Goal: Navigation & Orientation: Find specific page/section

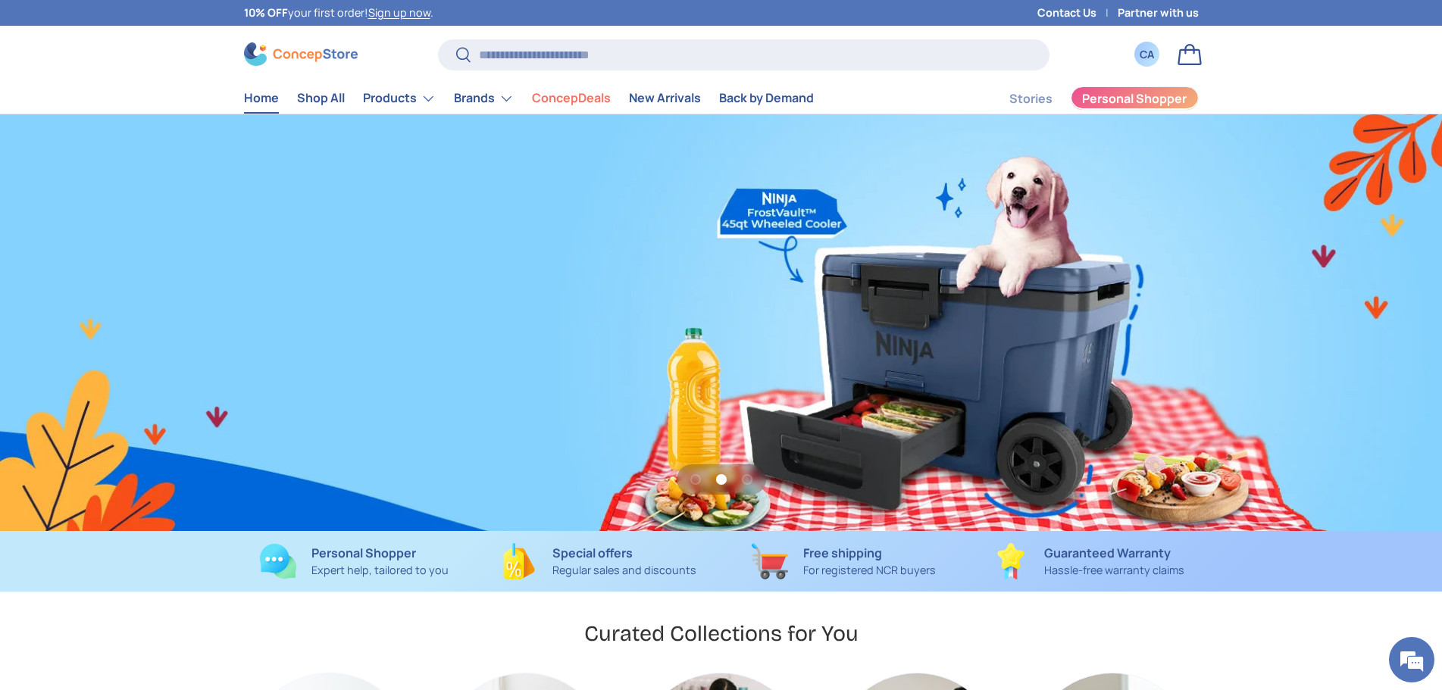
scroll to position [0, 1442]
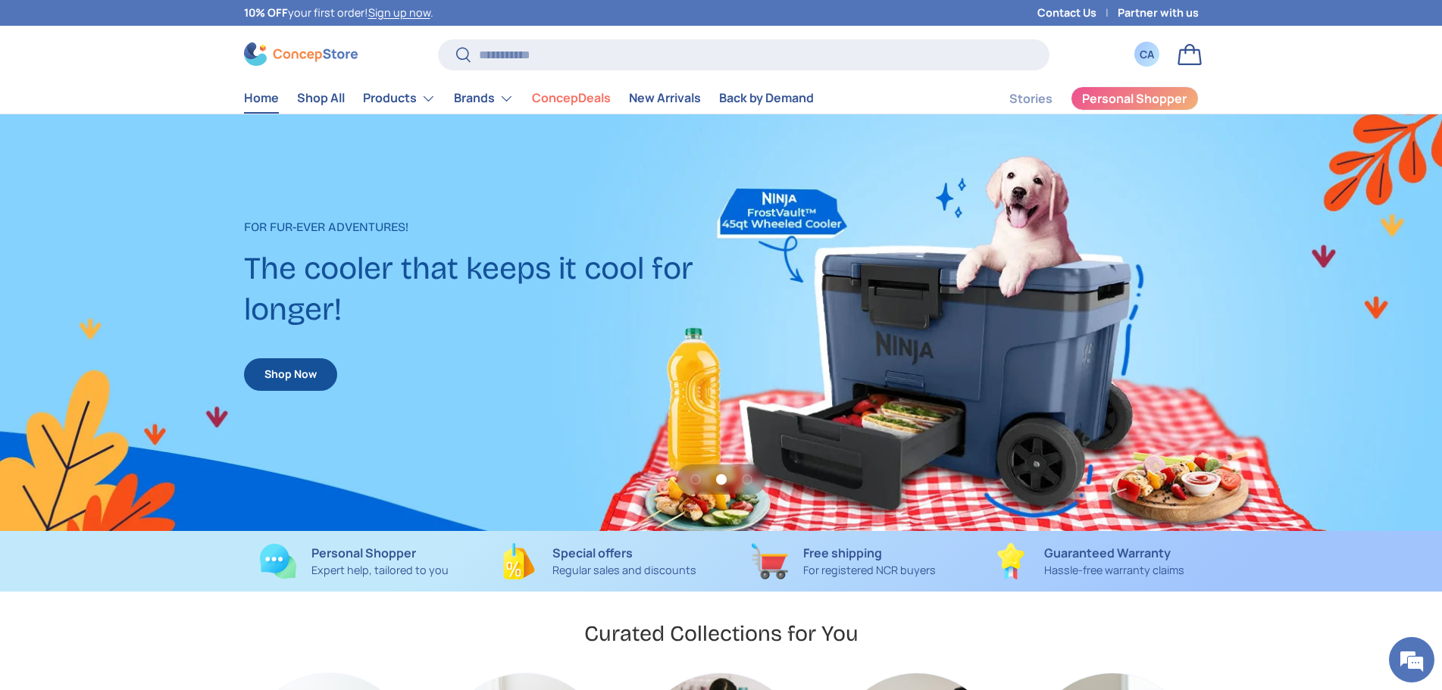
click at [1139, 47] on div "CA" at bounding box center [1147, 54] width 17 height 16
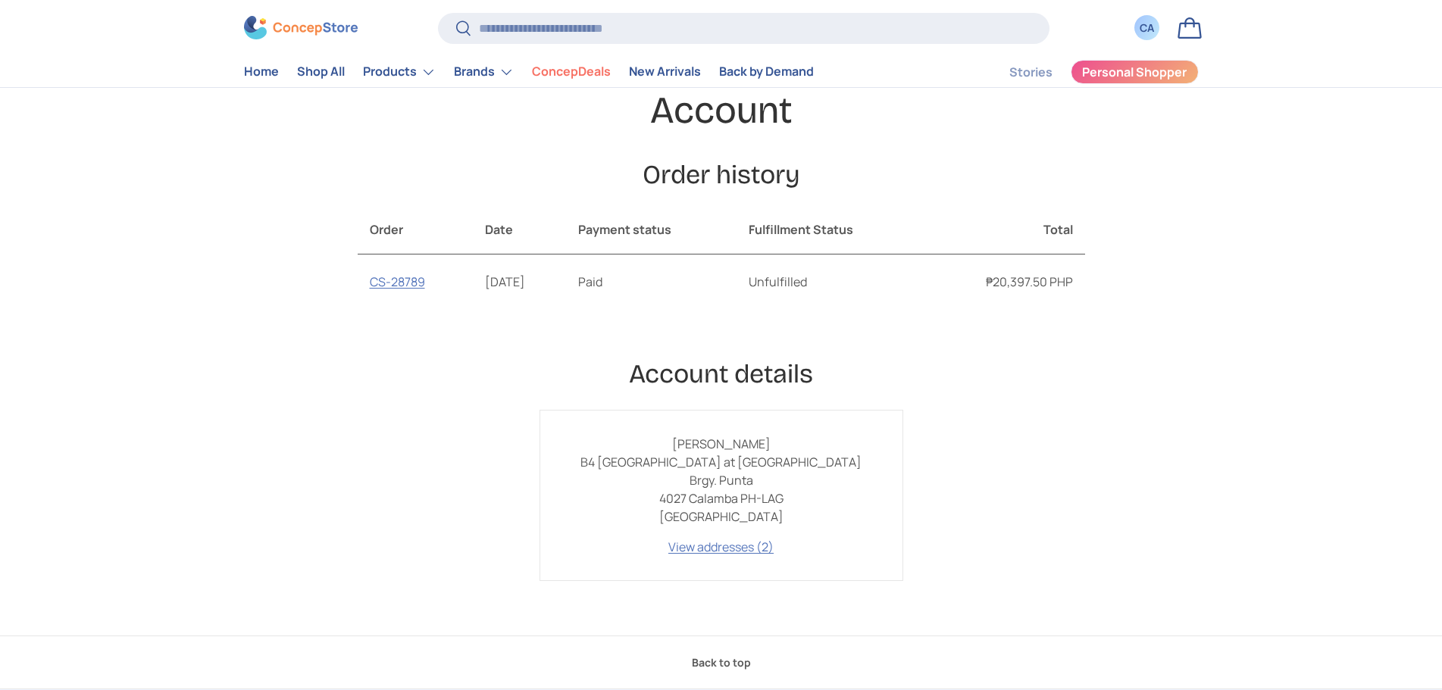
scroll to position [227, 0]
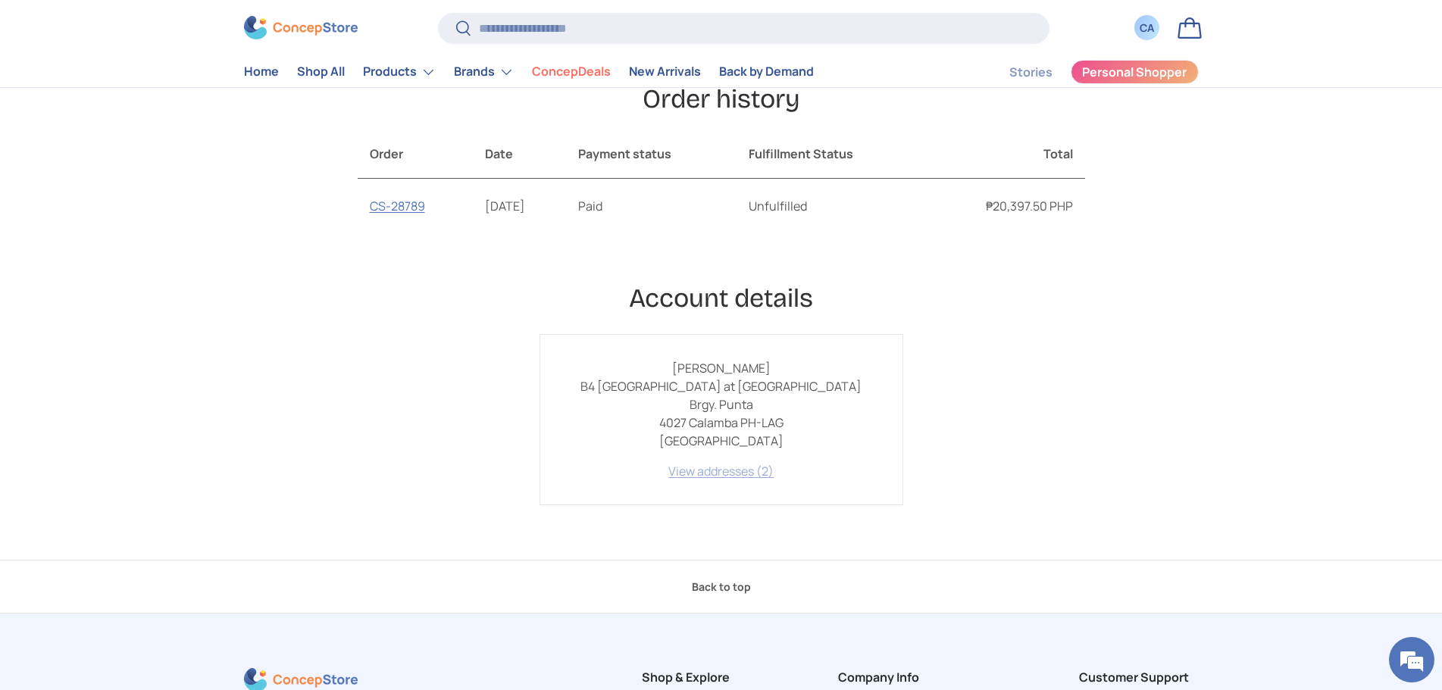
click at [739, 474] on link "View addresses (2)" at bounding box center [720, 471] width 105 height 17
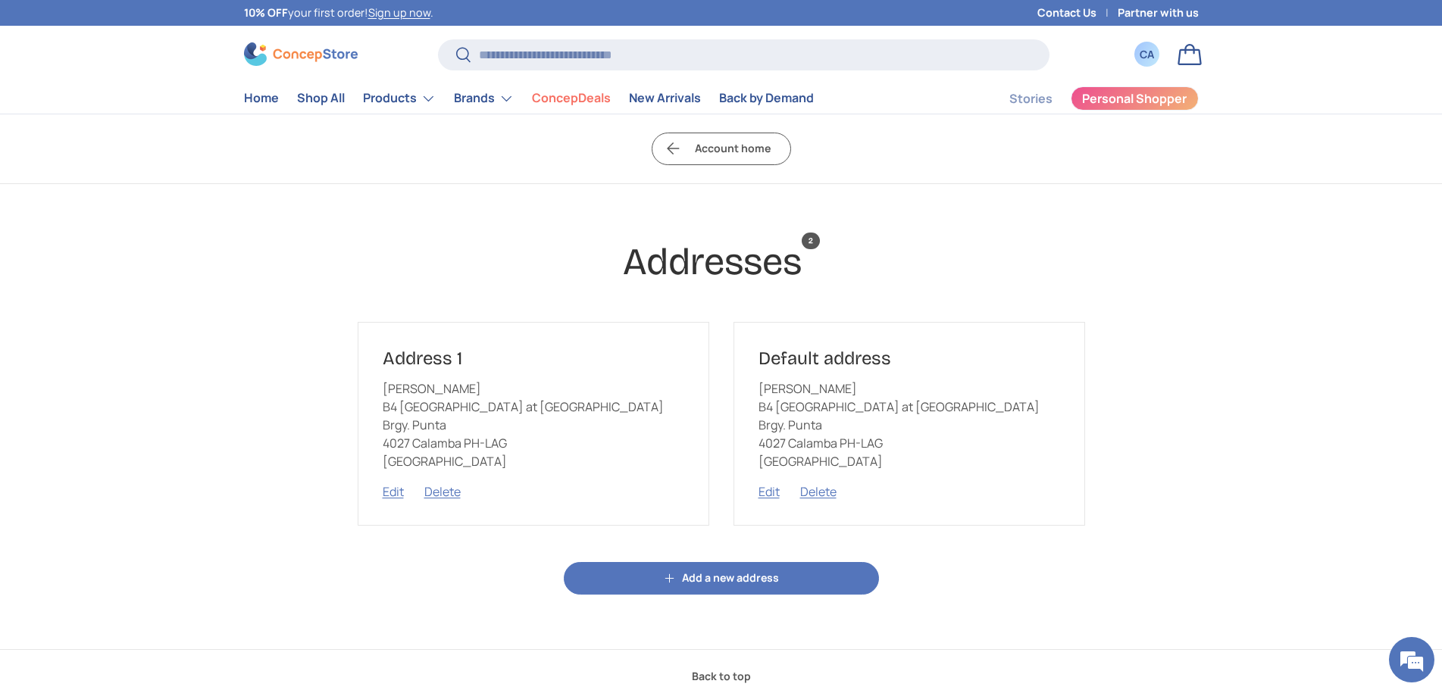
click at [1186, 63] on link "Bag" at bounding box center [1189, 54] width 33 height 33
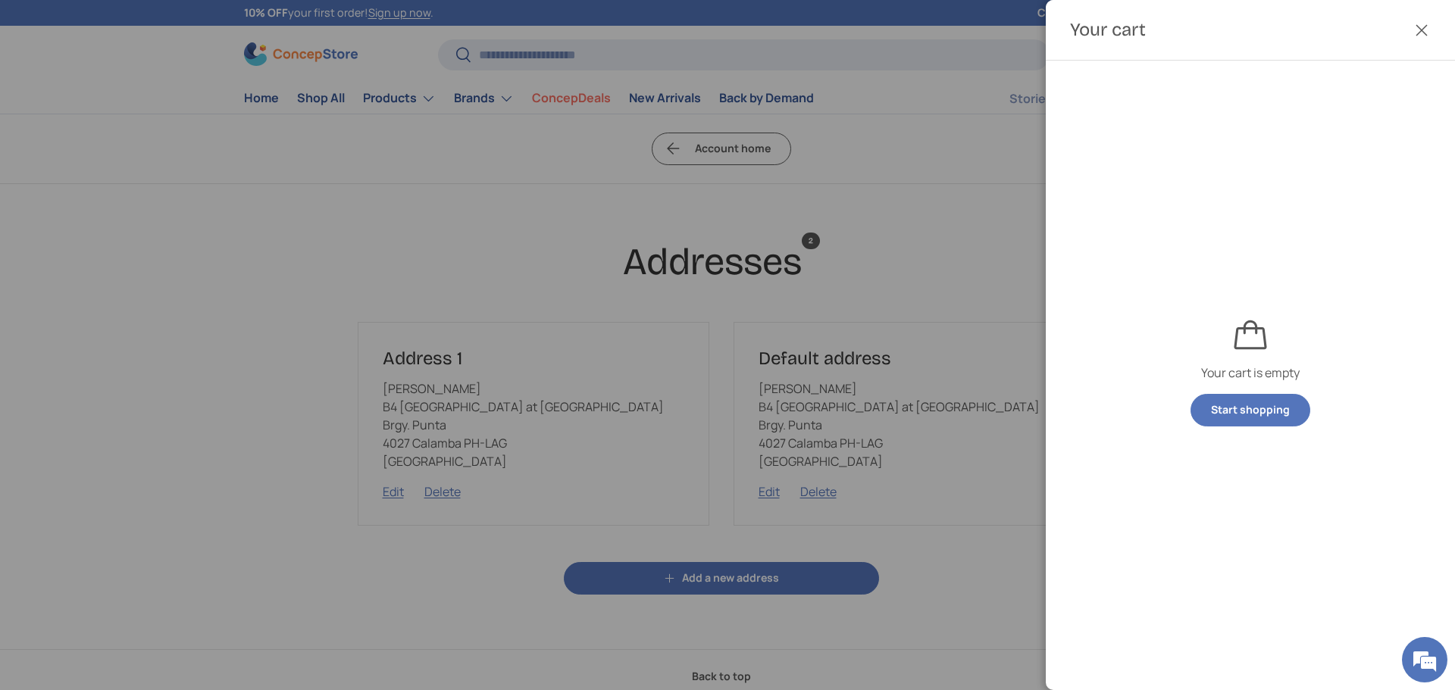
click at [493, 90] on div at bounding box center [727, 345] width 1455 height 690
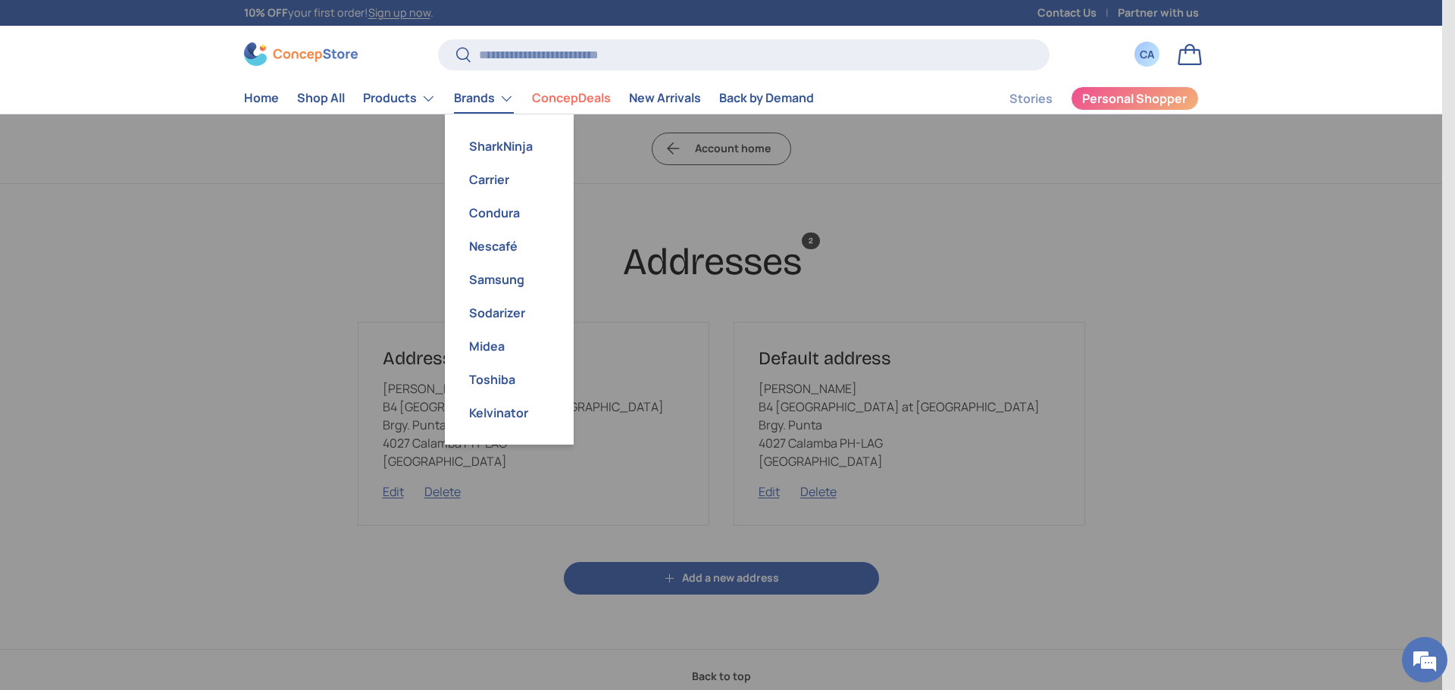
click at [493, 90] on link "Brands" at bounding box center [484, 98] width 60 height 30
click at [489, 147] on link "SharkNinja" at bounding box center [509, 146] width 111 height 33
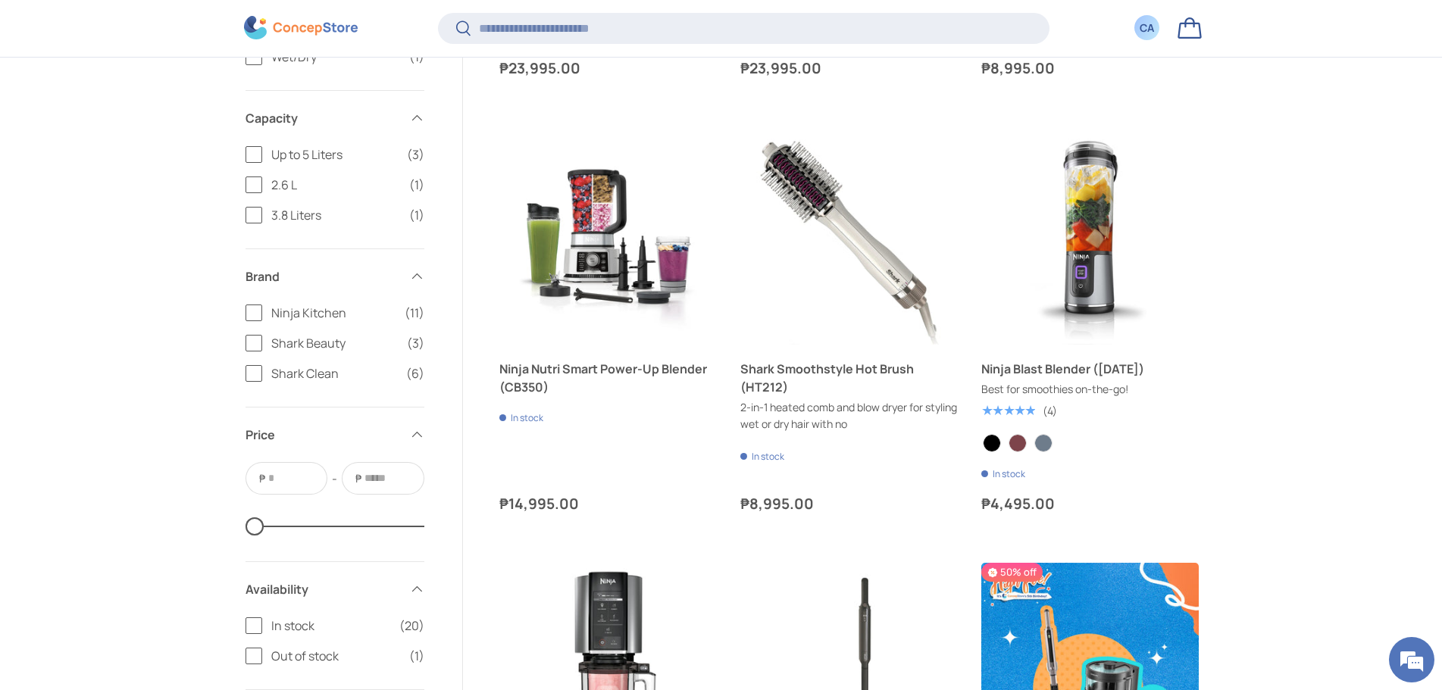
scroll to position [2800, 0]
